Goal: Task Accomplishment & Management: Manage account settings

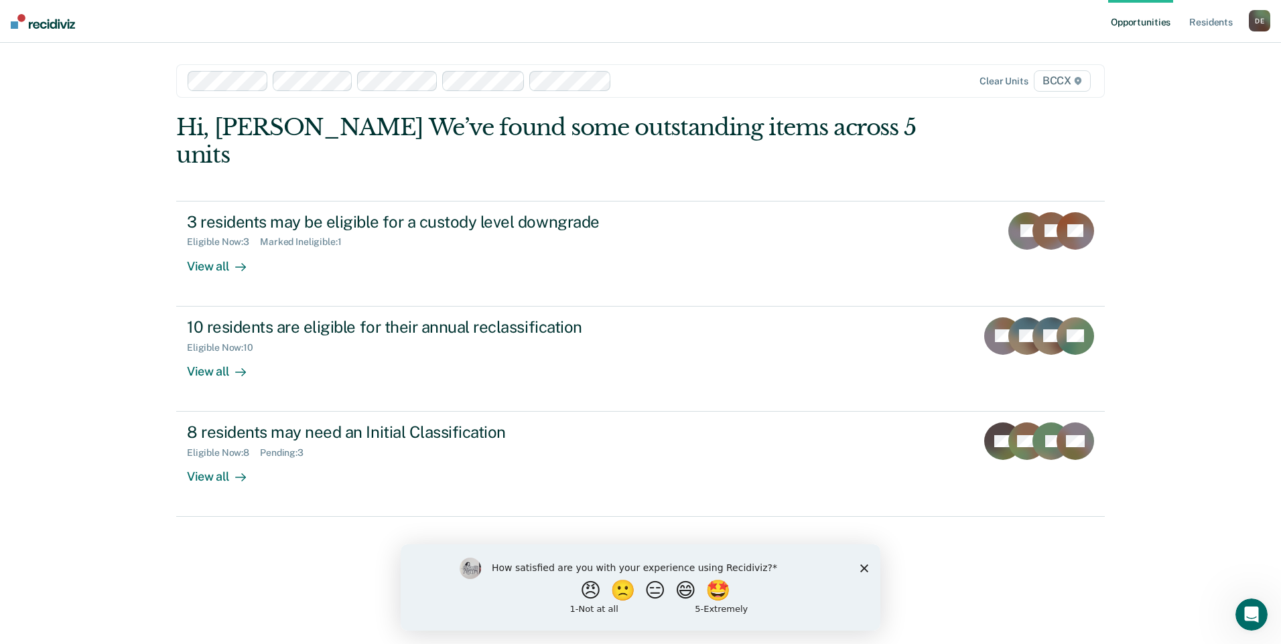
click at [865, 567] on icon "Close survey" at bounding box center [864, 568] width 8 height 8
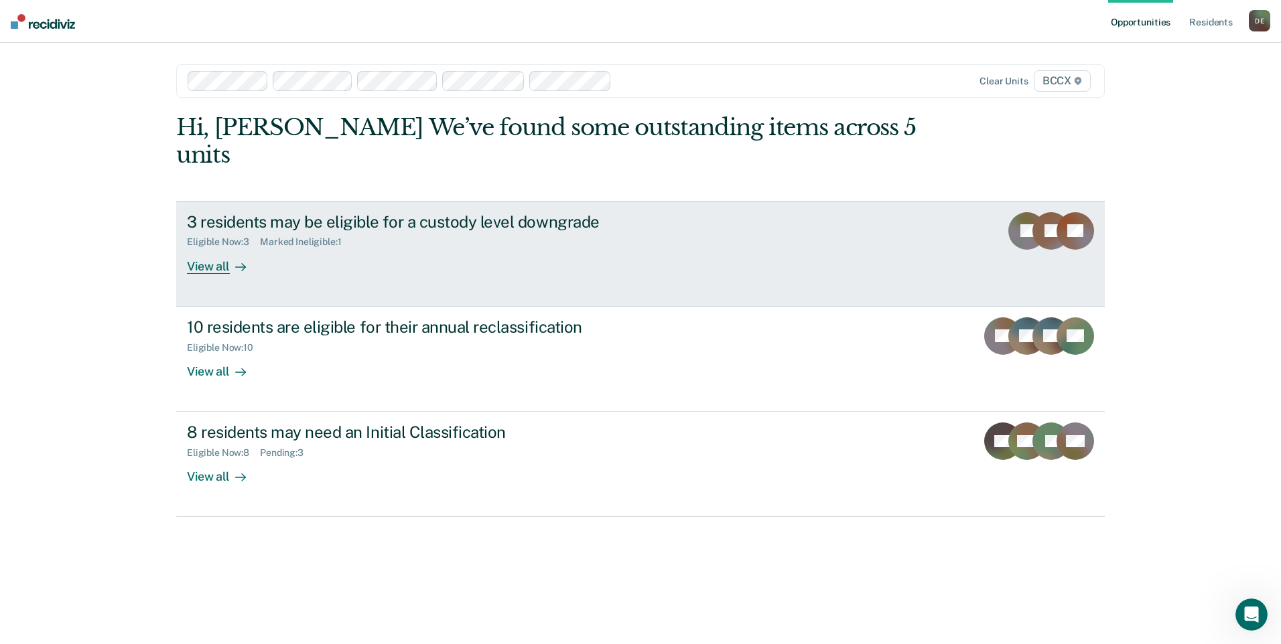
click at [213, 248] on div "View all" at bounding box center [224, 261] width 75 height 26
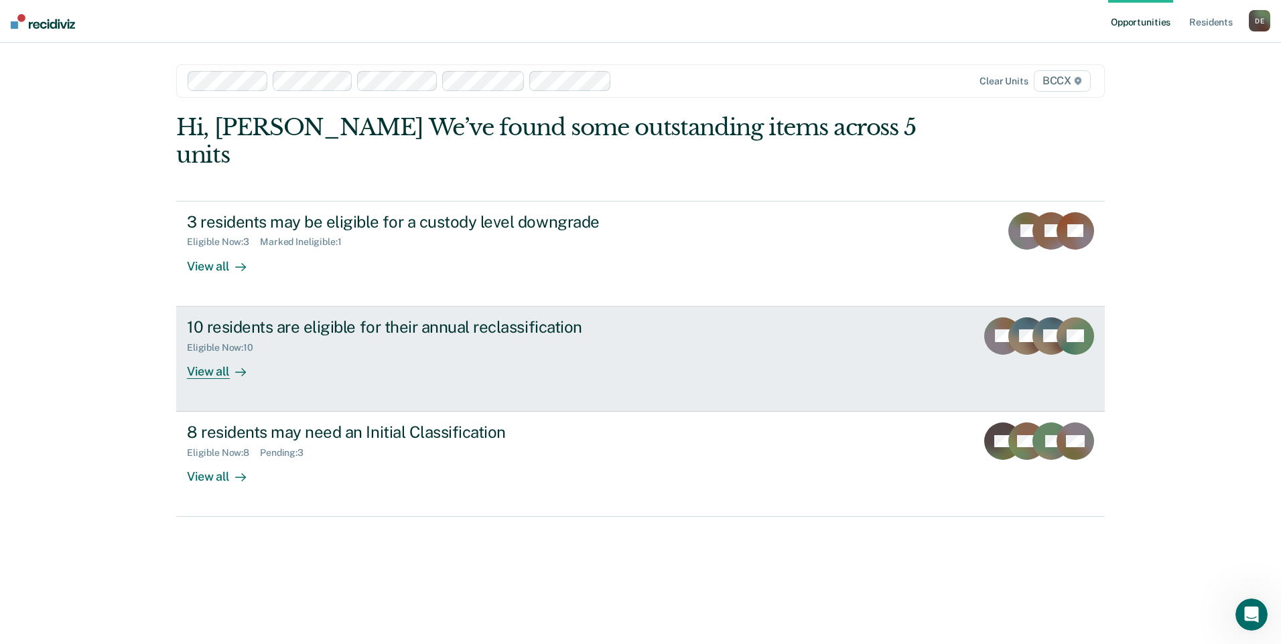
click at [206, 353] on div "View all" at bounding box center [224, 366] width 75 height 26
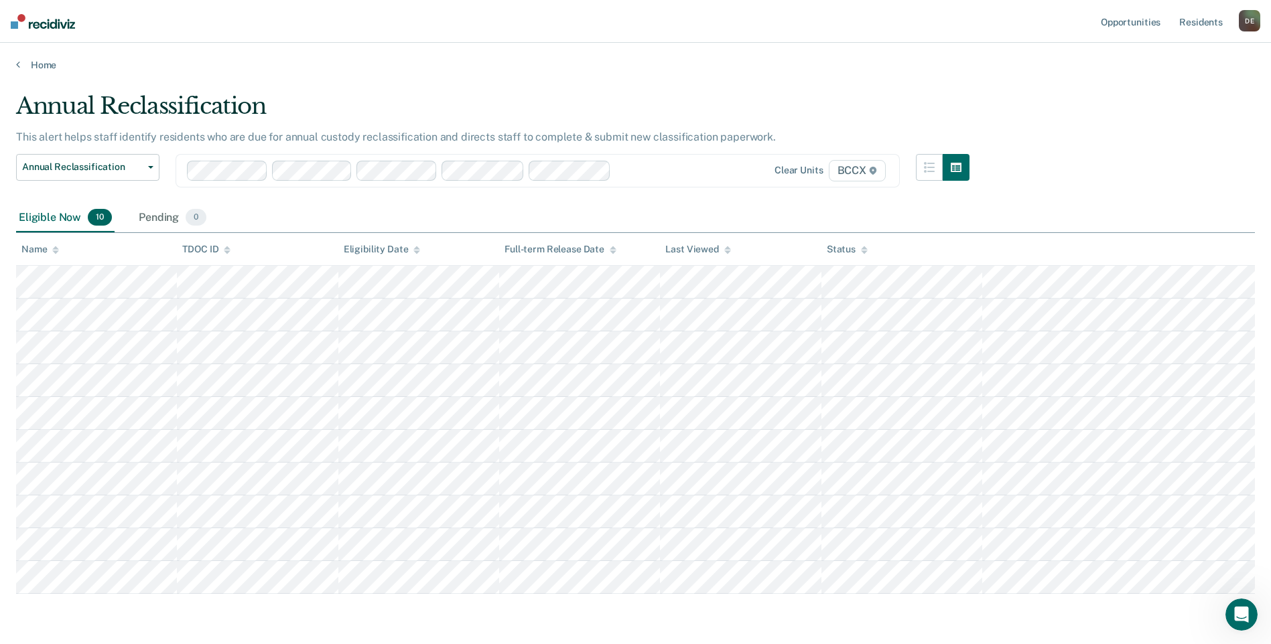
click at [1246, 23] on div "D E" at bounding box center [1248, 20] width 21 height 21
click at [1177, 88] on link "Log Out" at bounding box center [1195, 87] width 108 height 11
